Goal: Task Accomplishment & Management: Manage account settings

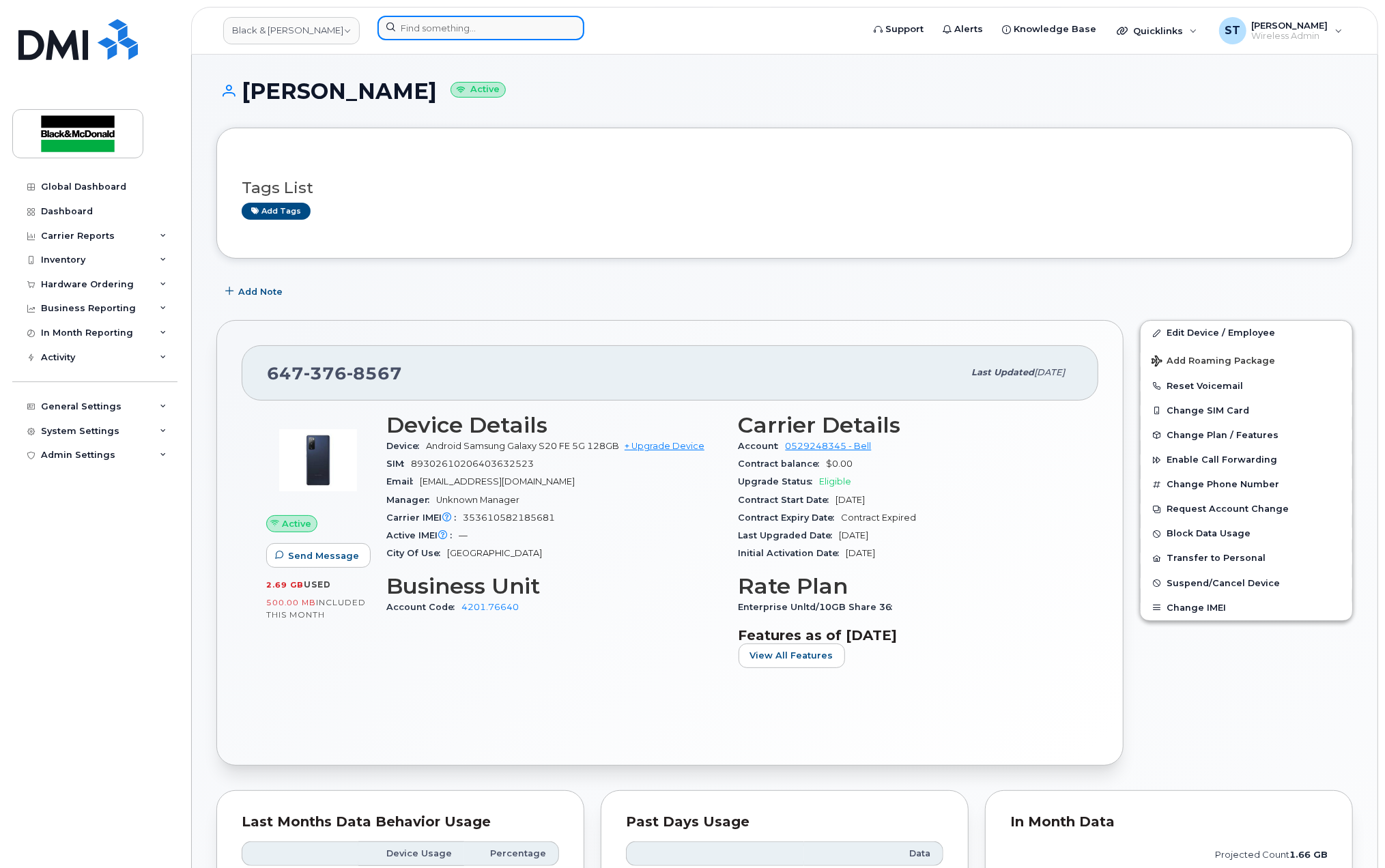
click at [432, 28] on input at bounding box center [480, 27] width 207 height 24
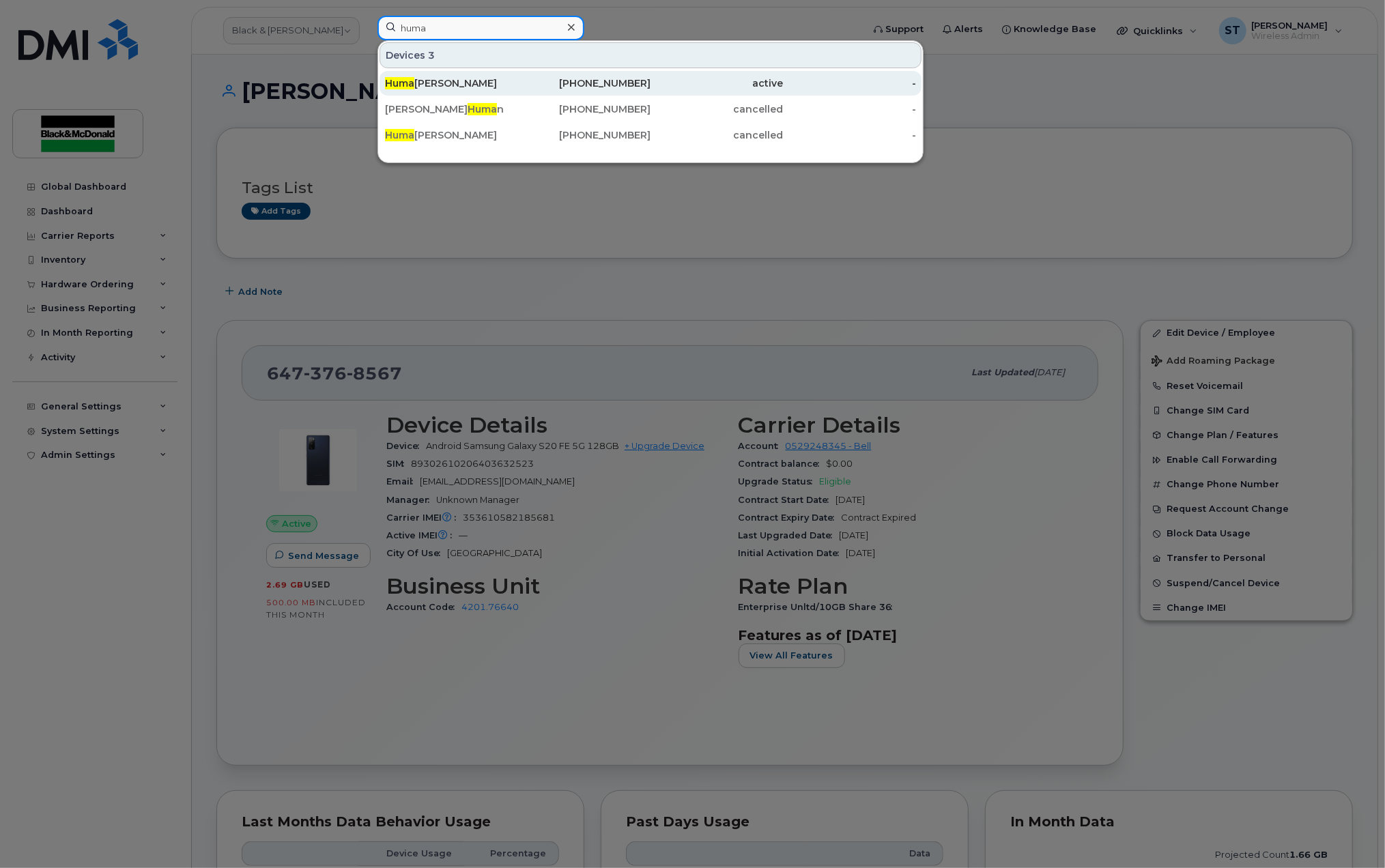
type input "huma"
click at [457, 80] on div "Huma Naseer" at bounding box center [451, 83] width 133 height 14
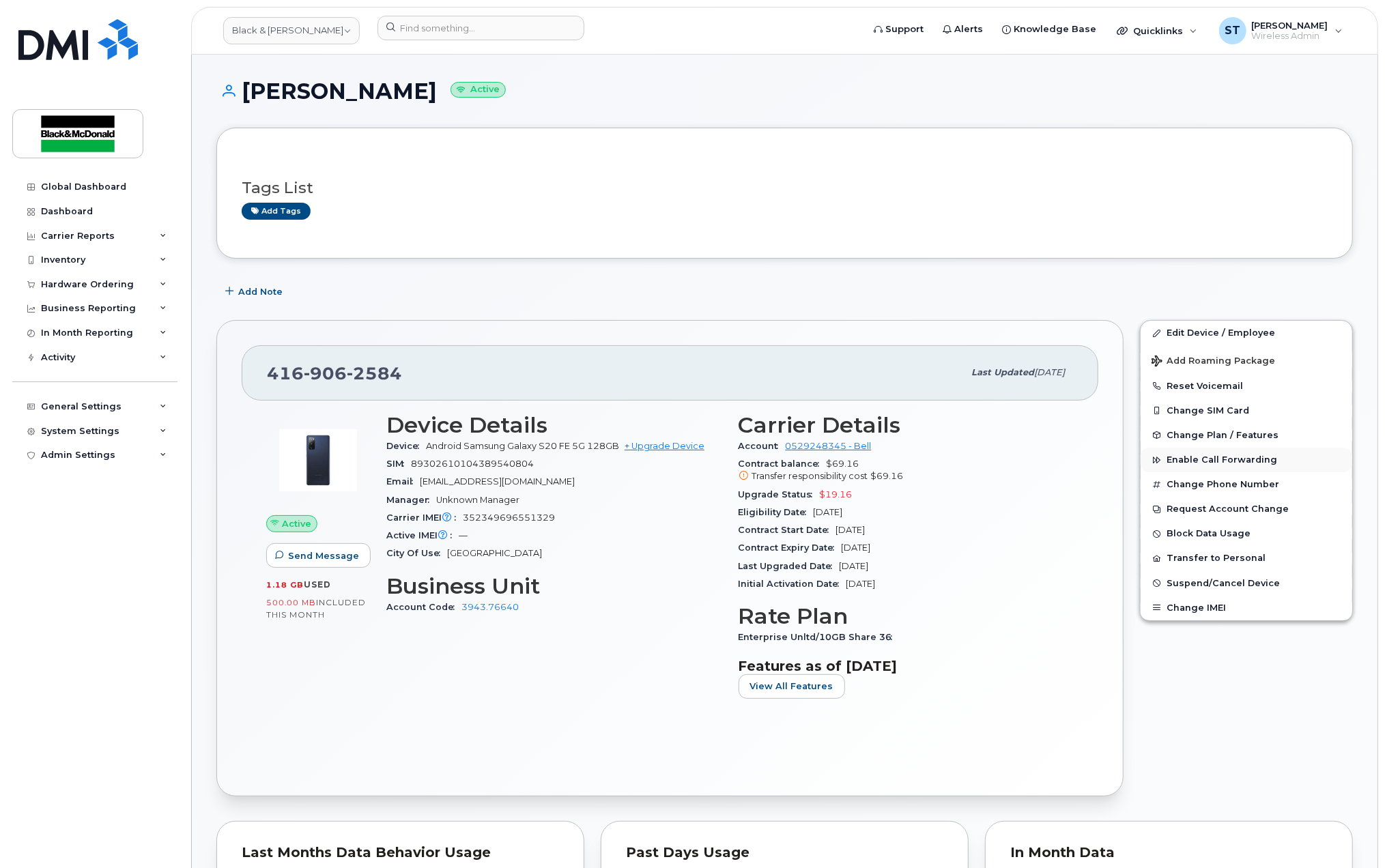
click at [1205, 470] on button "Enable Call Forwarding" at bounding box center [1246, 460] width 211 height 24
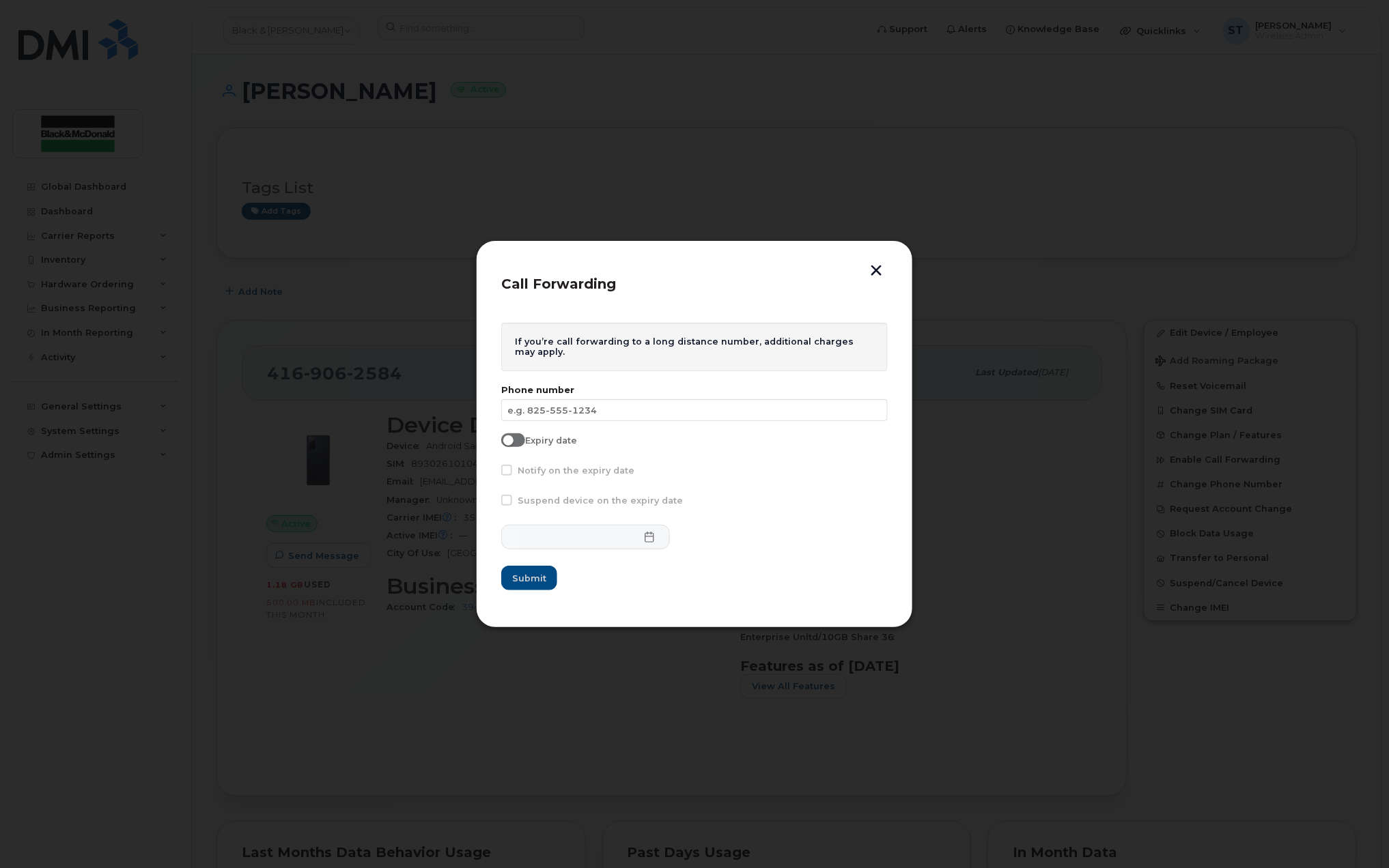
click at [626, 367] on div "If you’re call forwarding to a long distance number, additional charges may app…" at bounding box center [694, 347] width 386 height 48
click at [568, 508] on div "Suspend device on the expiry date" at bounding box center [694, 503] width 386 height 17
click at [523, 468] on div "Notify on the expiry date" at bounding box center [694, 473] width 386 height 17
click at [543, 402] on input "text" at bounding box center [694, 410] width 386 height 22
type input "647-381-9043"
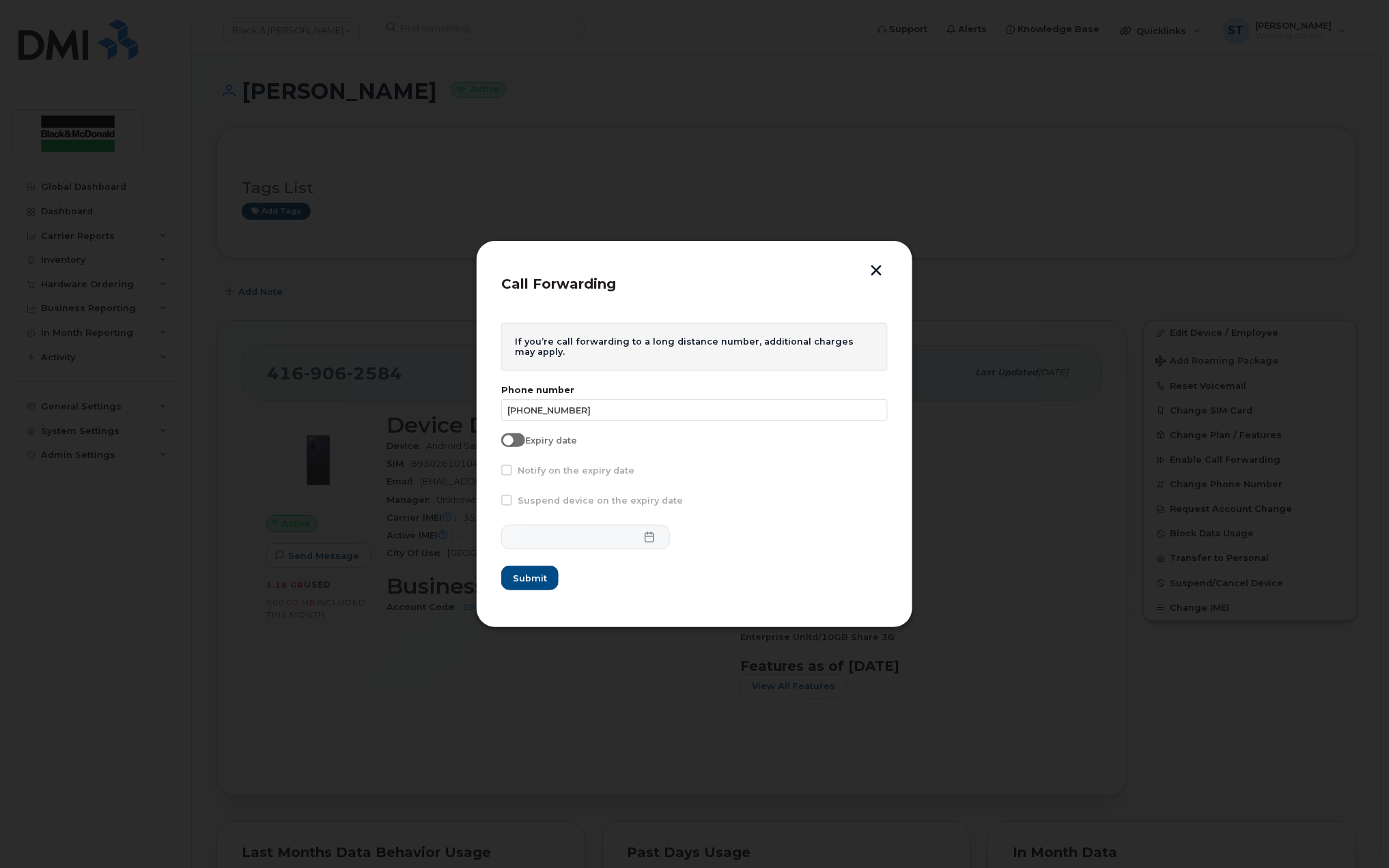
click at [519, 442] on span at bounding box center [513, 440] width 24 height 14
click at [512, 442] on input "Expiry date" at bounding box center [506, 438] width 11 height 11
checkbox input "true"
click at [528, 552] on form "If you’re call forwarding to a long distance number, additional charges may app…" at bounding box center [694, 457] width 386 height 269
click at [644, 533] on icon at bounding box center [649, 536] width 11 height 11
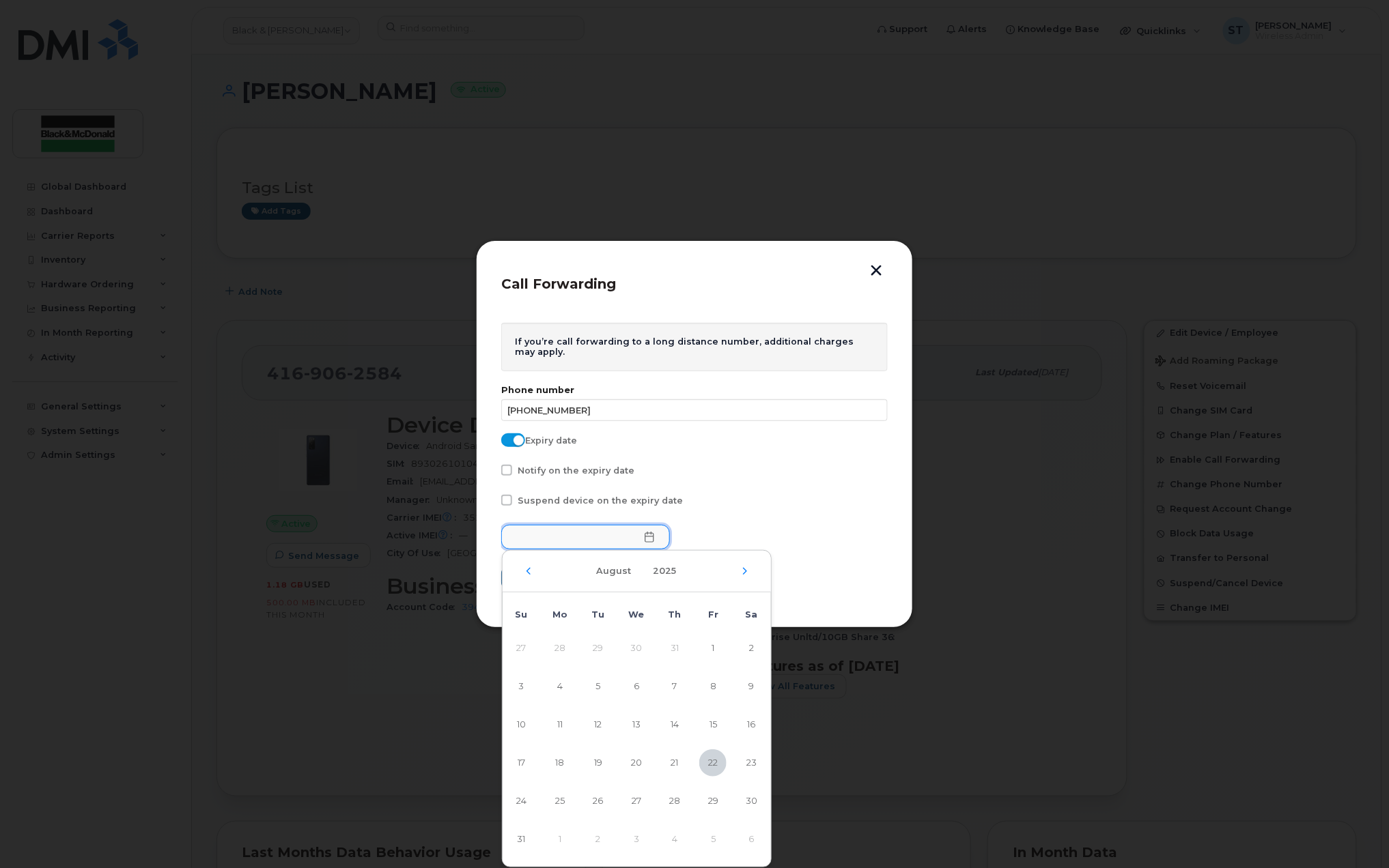
click at [757, 616] on span "Sa" at bounding box center [752, 615] width 13 height 11
click at [749, 763] on span "23" at bounding box center [752, 763] width 27 height 27
type input "08/23/2025"
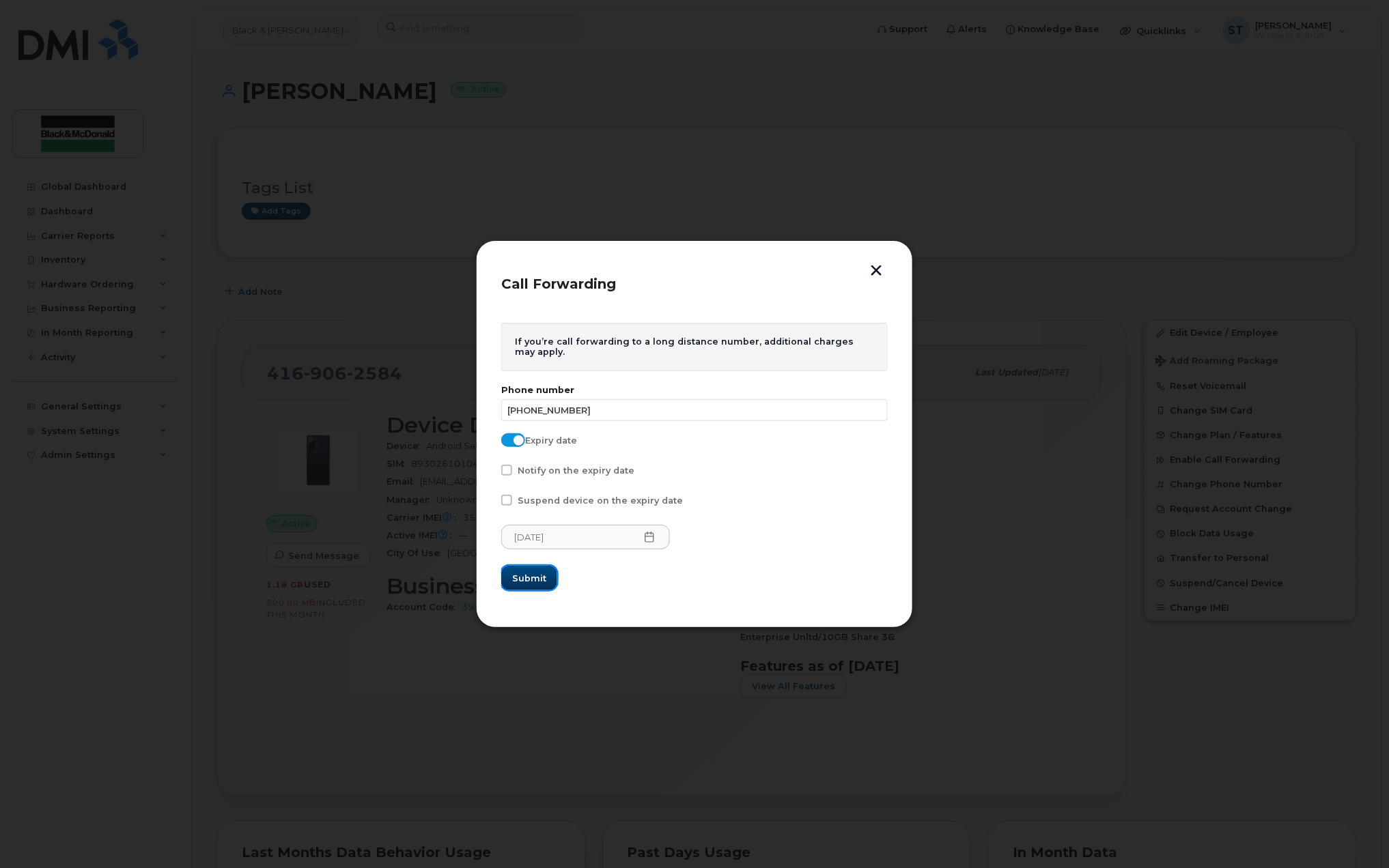
click at [523, 580] on span "Submit" at bounding box center [529, 578] width 34 height 13
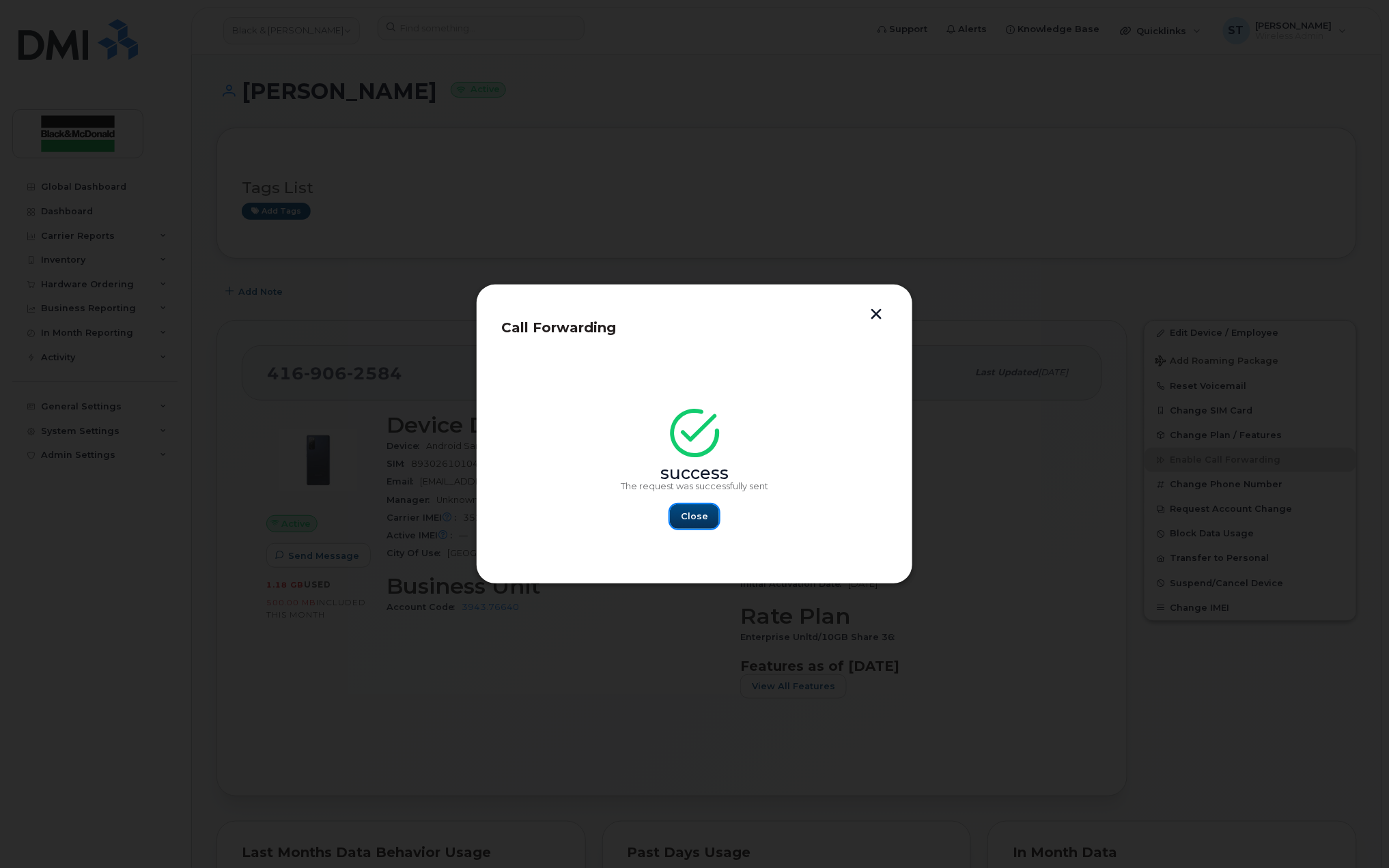
click at [684, 518] on span "Close" at bounding box center [694, 516] width 27 height 13
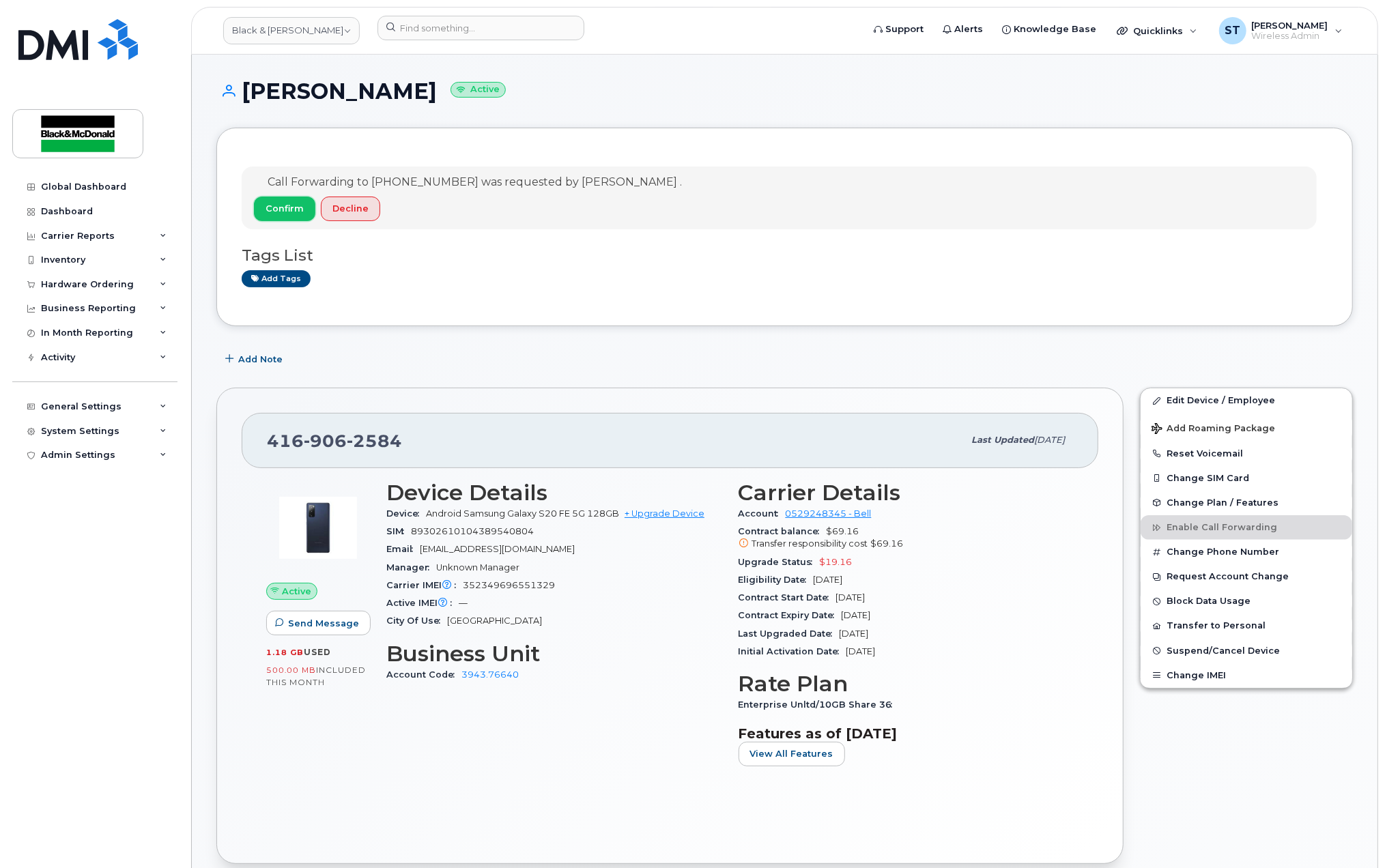
click at [291, 217] on button "Confirm" at bounding box center [284, 209] width 61 height 24
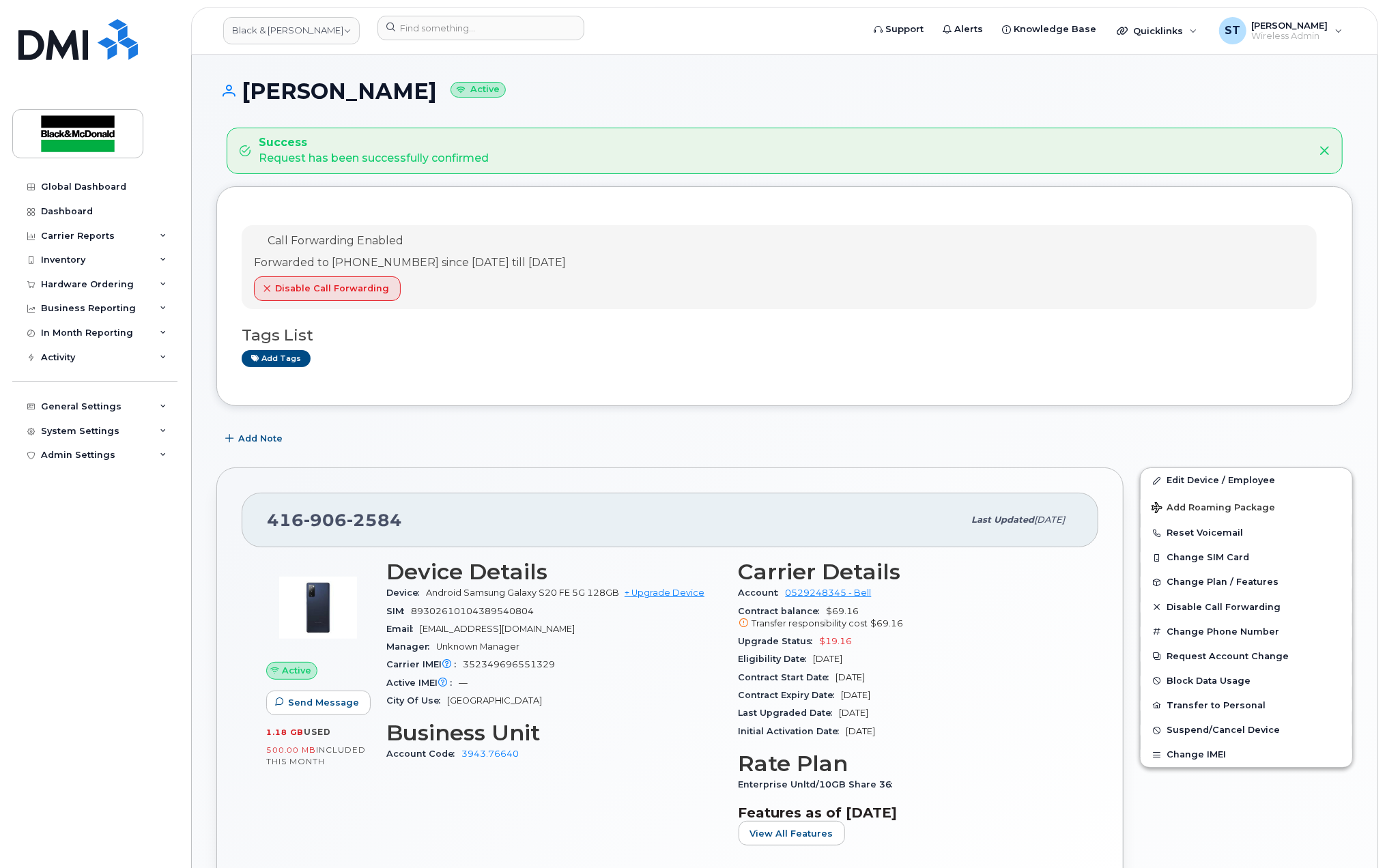
click at [571, 406] on div "Call Forwarding Enabled Forwarded to 647-381-9043 since Aug 22, 2025 till Aug 2…" at bounding box center [785, 296] width 1137 height 220
click at [323, 297] on button "Disable Call Forwarding" at bounding box center [327, 288] width 146 height 24
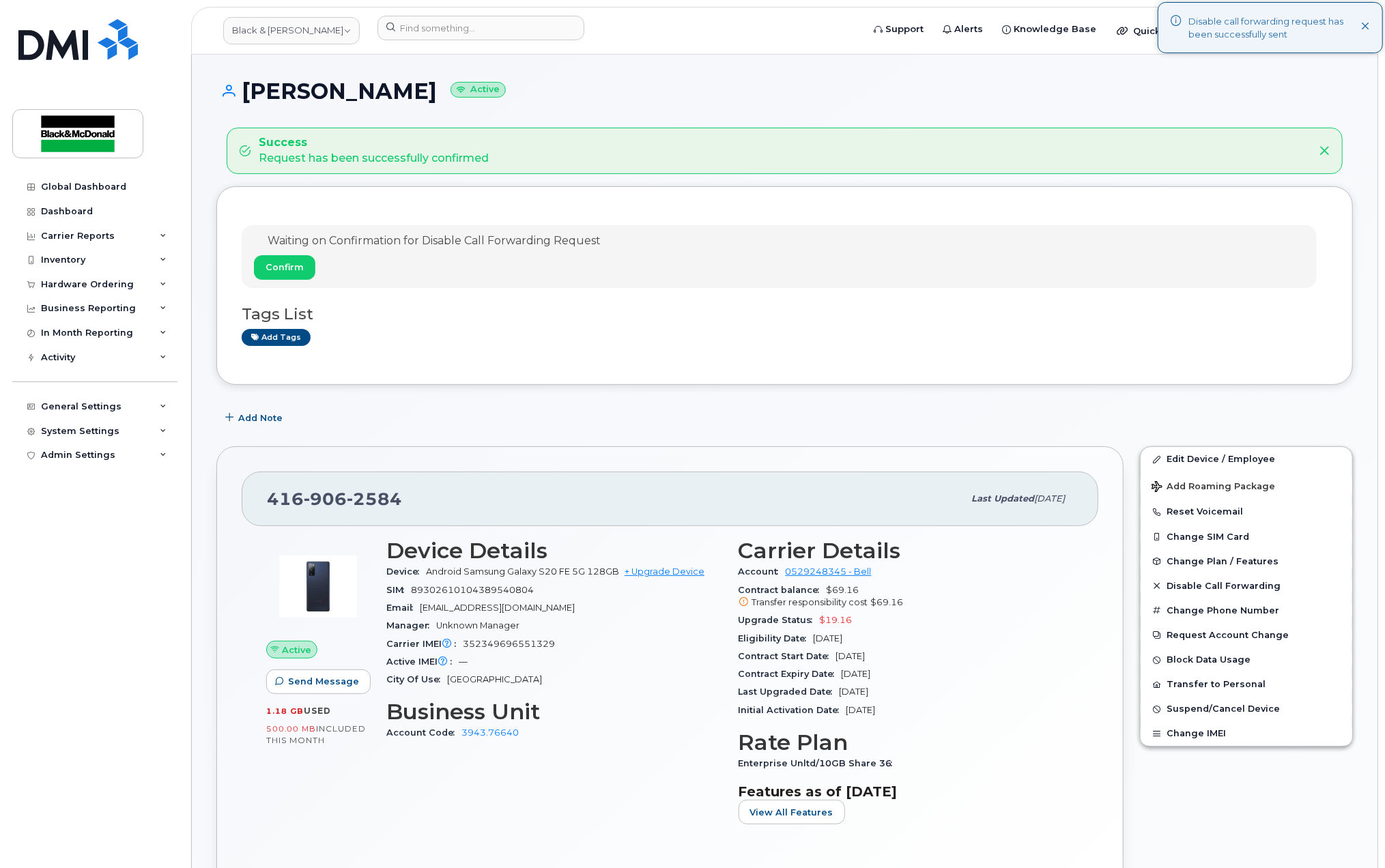
click at [416, 344] on div "Add tags" at bounding box center [779, 338] width 1076 height 17
click at [296, 265] on span "Confirm" at bounding box center [284, 267] width 38 height 13
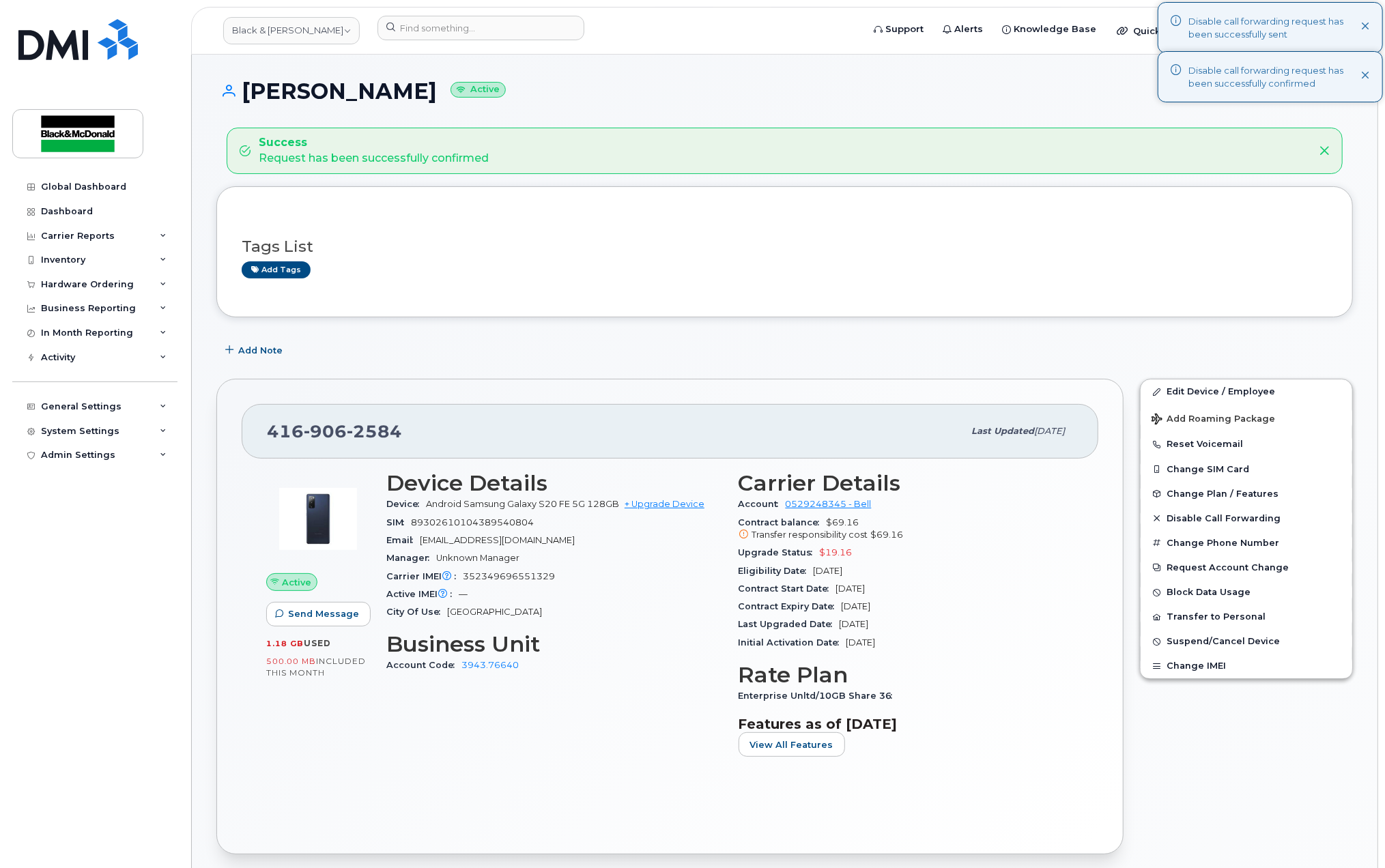
click at [601, 301] on div "Tags List Add tags" at bounding box center [785, 251] width 1137 height 131
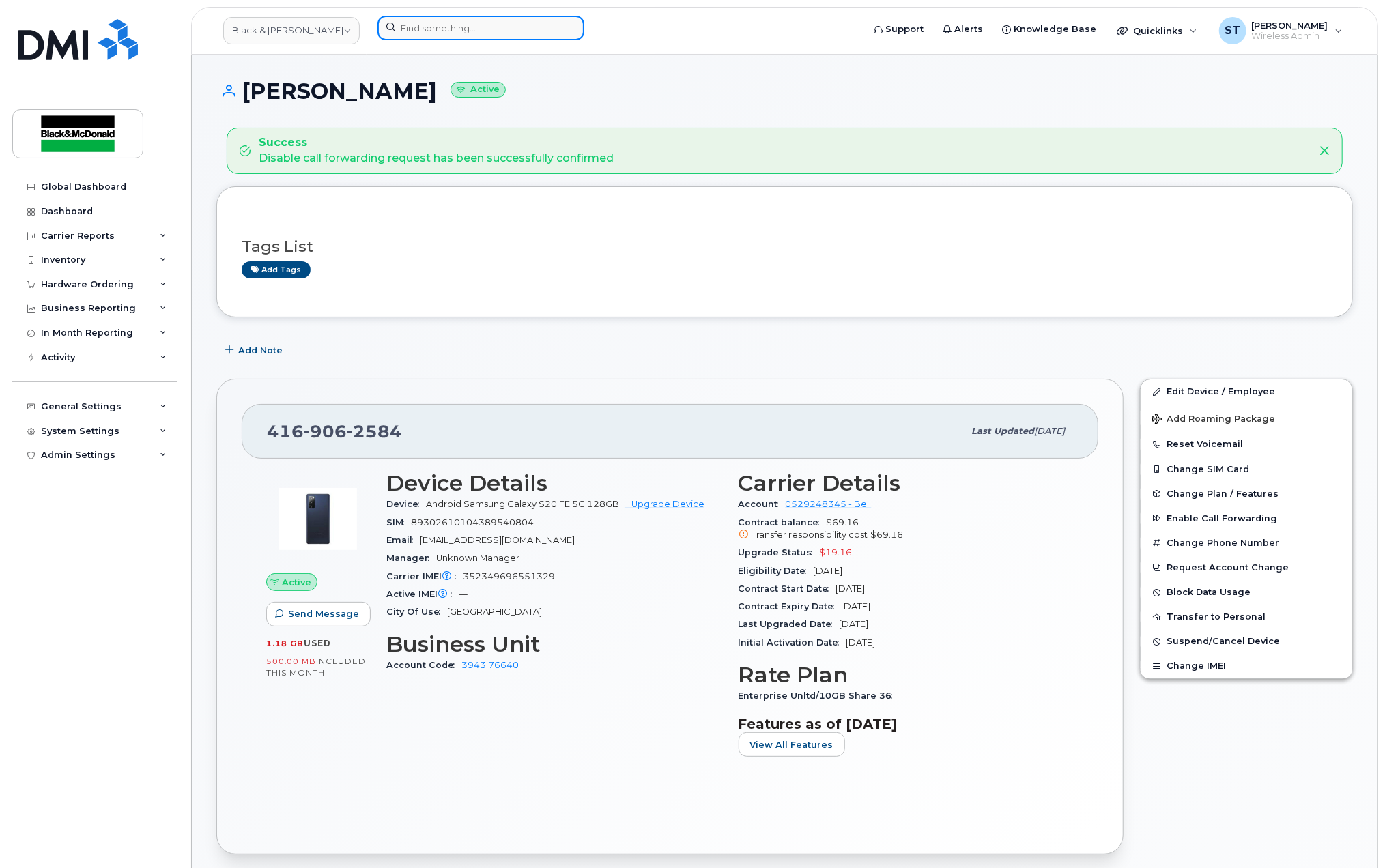
click at [443, 34] on input at bounding box center [480, 27] width 207 height 24
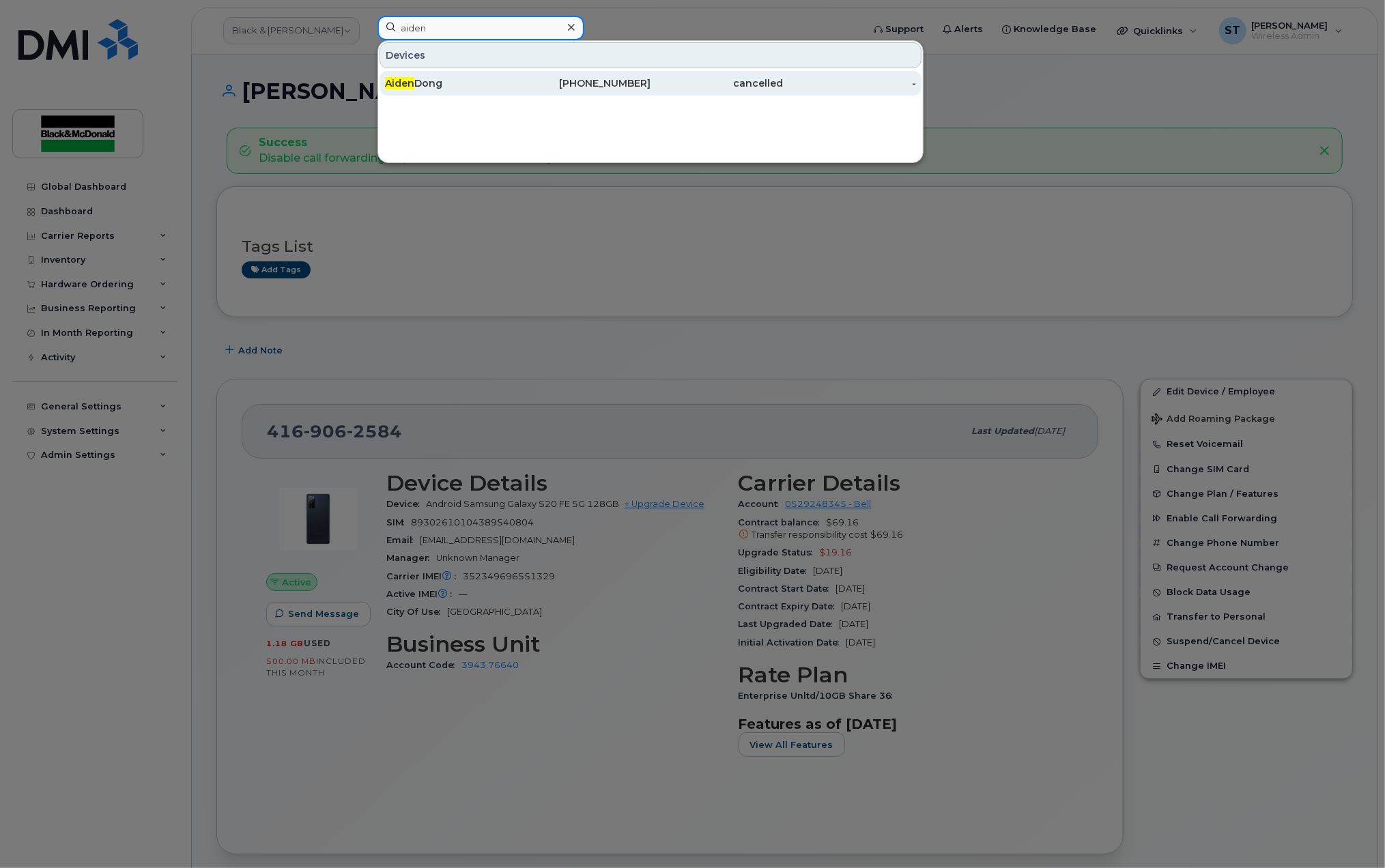
type input "aiden"
click at [465, 86] on div "Aiden Dong" at bounding box center [451, 83] width 133 height 14
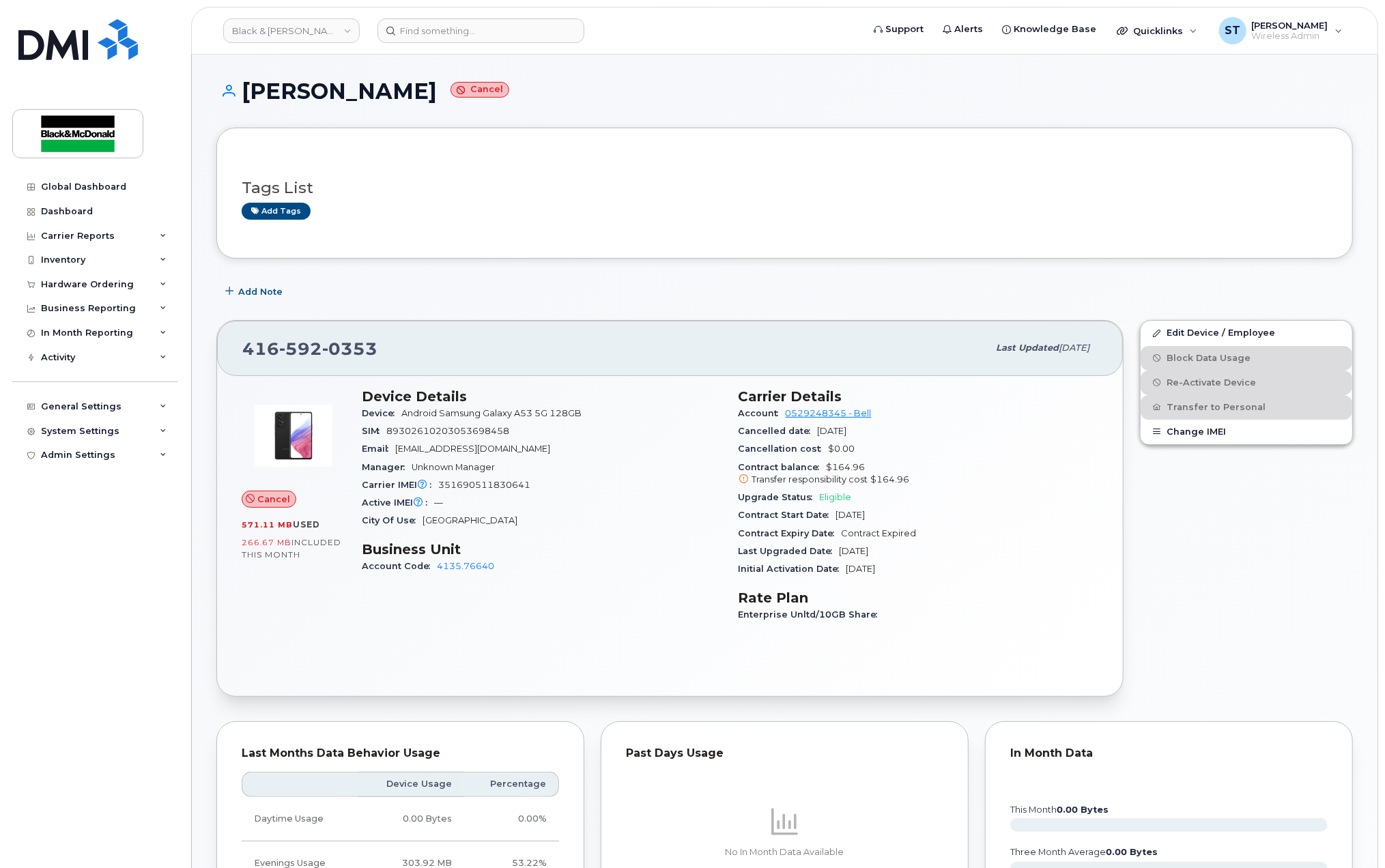
drag, startPoint x: 481, startPoint y: 396, endPoint x: 433, endPoint y: 388, distance: 48.7
click at [449, 392] on h3 "Device Details" at bounding box center [542, 397] width 361 height 16
drag, startPoint x: 433, startPoint y: 388, endPoint x: 218, endPoint y: 338, distance: 220.7
click at [218, 338] on div "[PHONE_NUMBER] Last updated [DATE]" at bounding box center [670, 348] width 906 height 54
drag, startPoint x: 218, startPoint y: 338, endPoint x: 261, endPoint y: 344, distance: 43.4
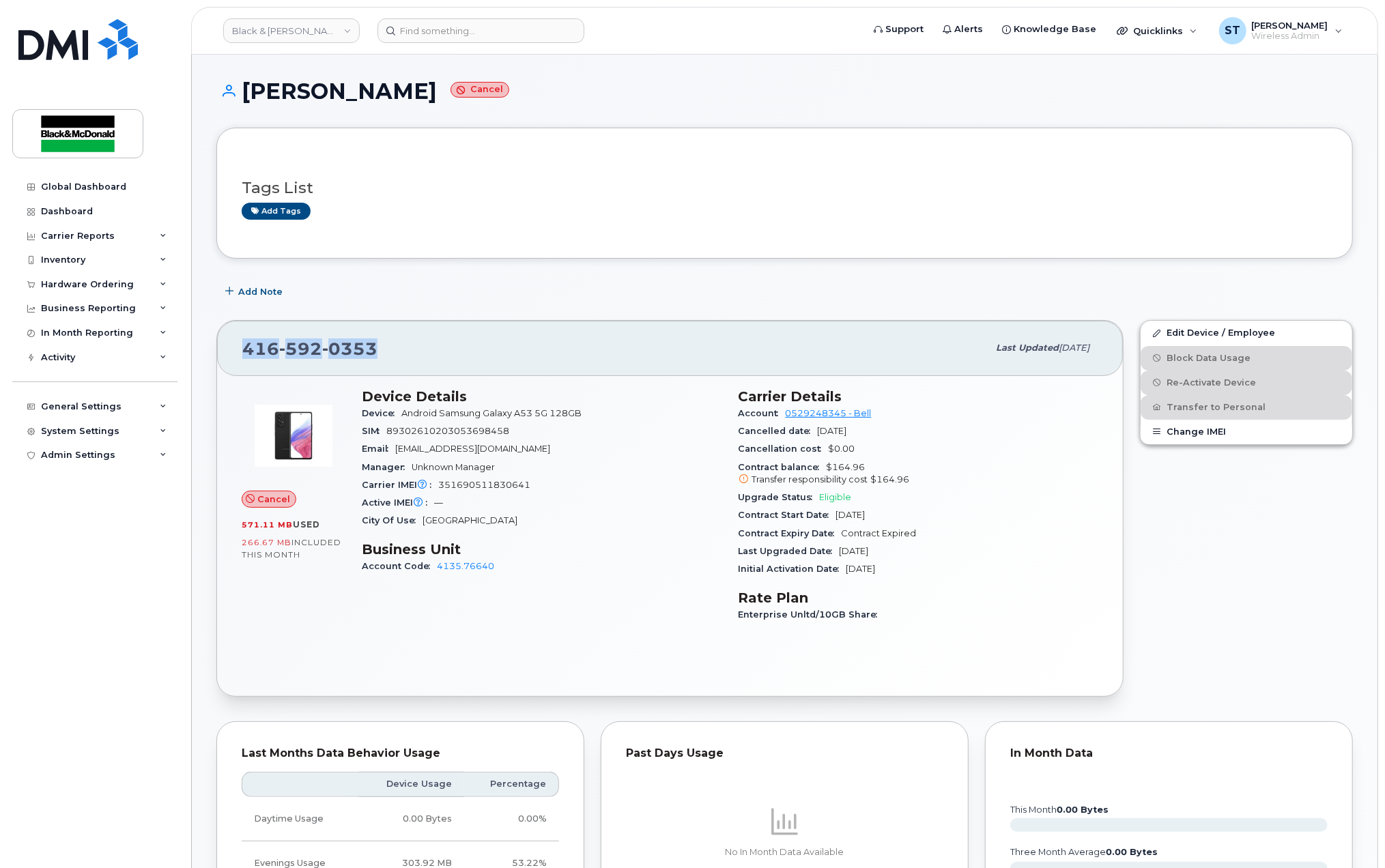
copy span "[PHONE_NUMBER]"
